Goal: Find specific page/section: Find specific page/section

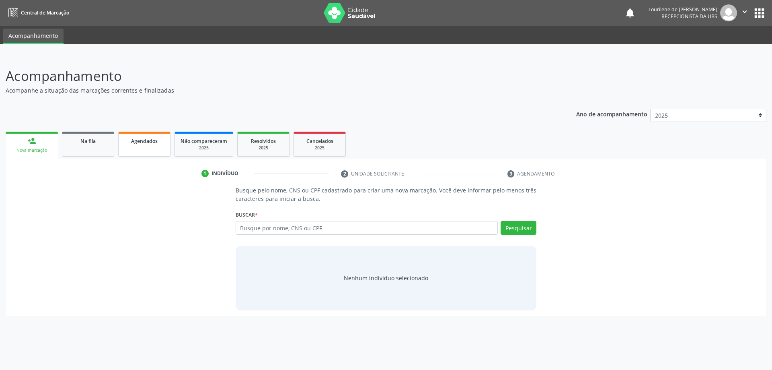
click at [132, 144] on span "Agendados" at bounding box center [144, 141] width 27 height 7
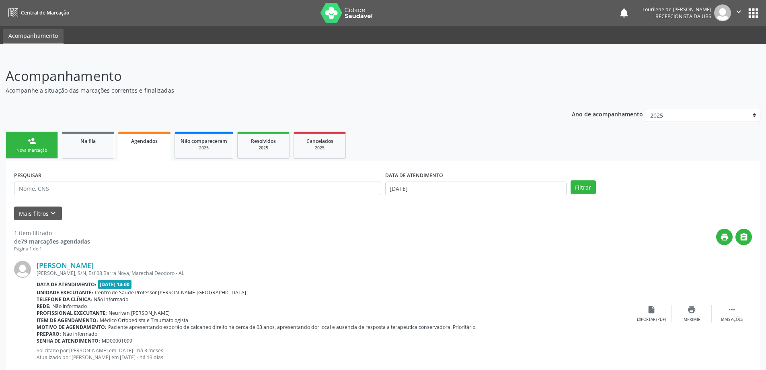
scroll to position [19, 0]
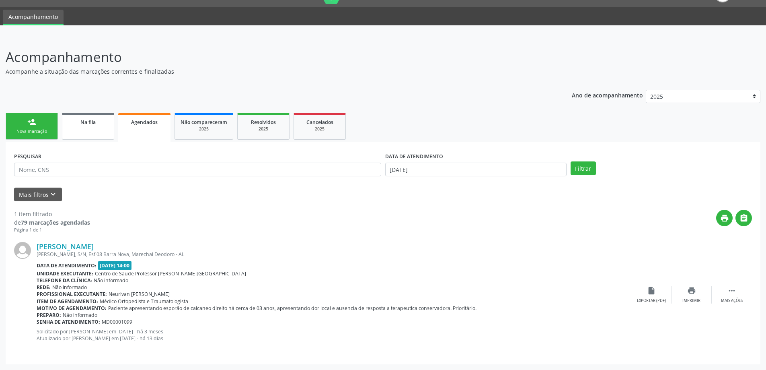
click at [91, 131] on link "Na fila" at bounding box center [88, 126] width 52 height 27
click at [91, 131] on ul "person_add Nova marcação Na fila Agendados Não compareceram 2025 Resolvidos 202…" at bounding box center [383, 126] width 755 height 31
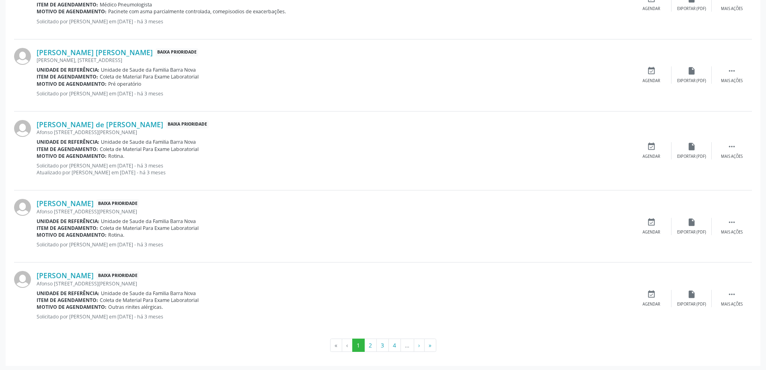
scroll to position [1014, 0]
click at [429, 343] on button "»" at bounding box center [430, 344] width 12 height 14
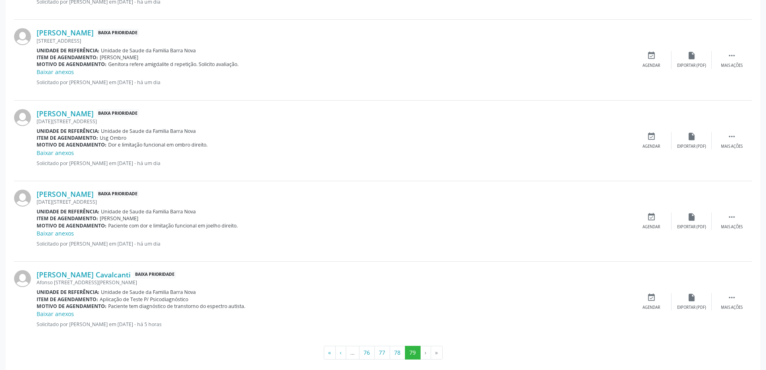
scroll to position [1120, 0]
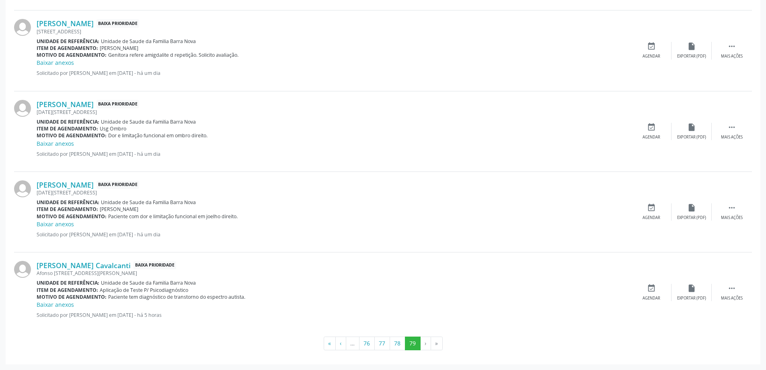
click at [437, 341] on li "»" at bounding box center [437, 343] width 12 height 14
click at [437, 344] on li "»" at bounding box center [437, 343] width 12 height 14
click at [399, 344] on button "78" at bounding box center [398, 343] width 16 height 14
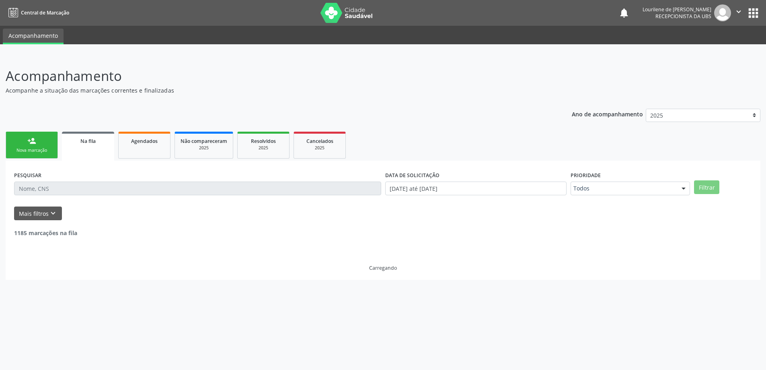
scroll to position [0, 0]
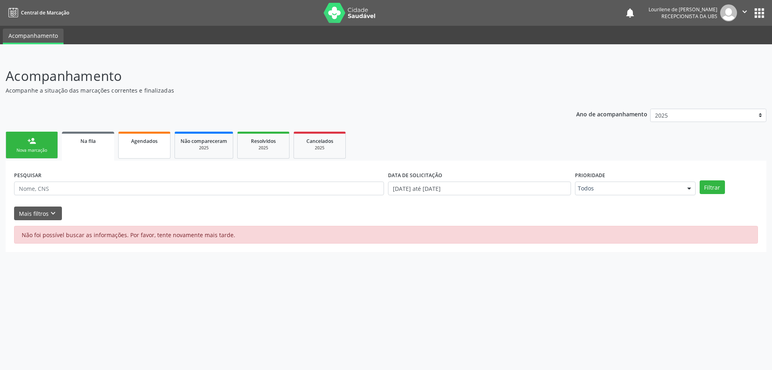
click at [148, 142] on span "Agendados" at bounding box center [144, 141] width 27 height 7
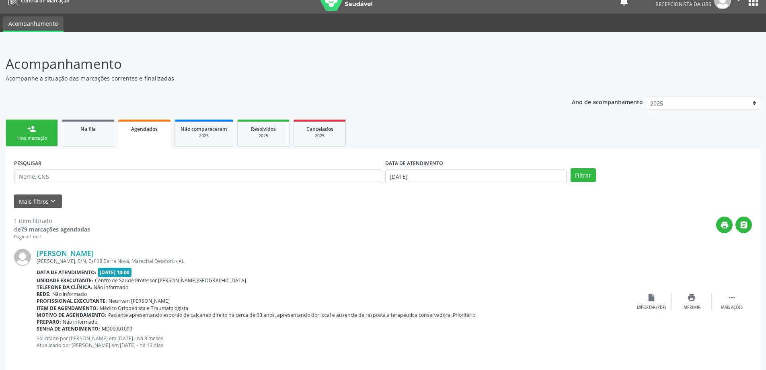
scroll to position [19, 0]
